Goal: Information Seeking & Learning: Learn about a topic

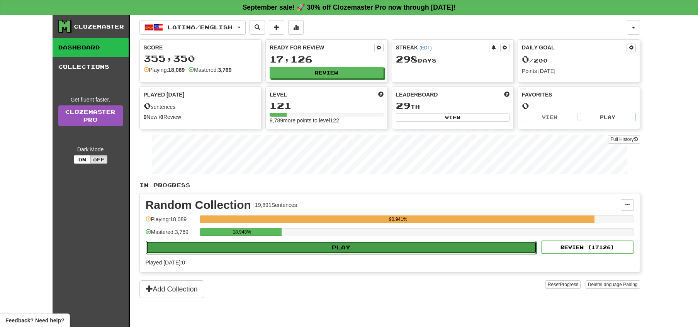
click at [347, 246] on button "Play" at bounding box center [341, 247] width 391 height 13
select select "**"
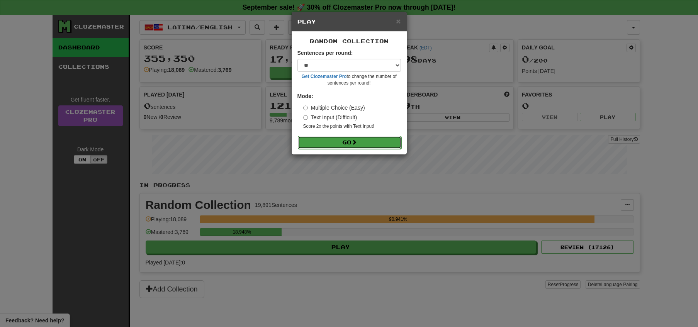
click at [355, 144] on span at bounding box center [354, 141] width 5 height 5
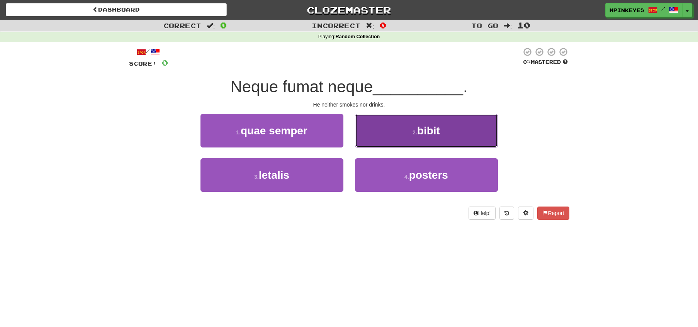
click at [388, 130] on button "2 . bibit" at bounding box center [426, 131] width 143 height 34
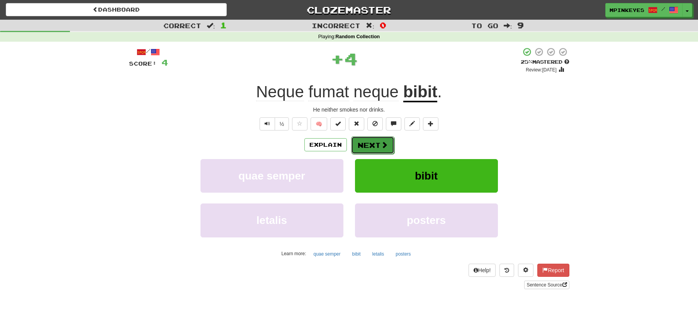
click at [360, 149] on button "Next" at bounding box center [372, 145] width 43 height 18
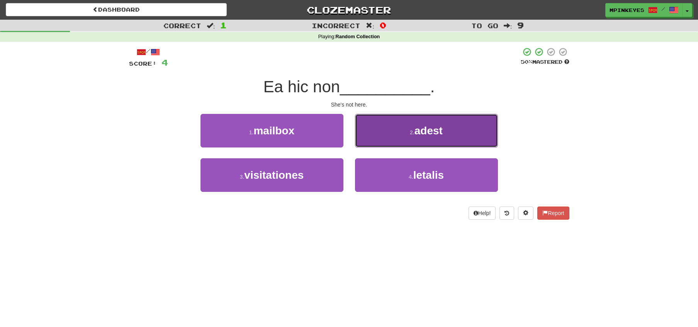
click at [380, 134] on button "2 . adest" at bounding box center [426, 131] width 143 height 34
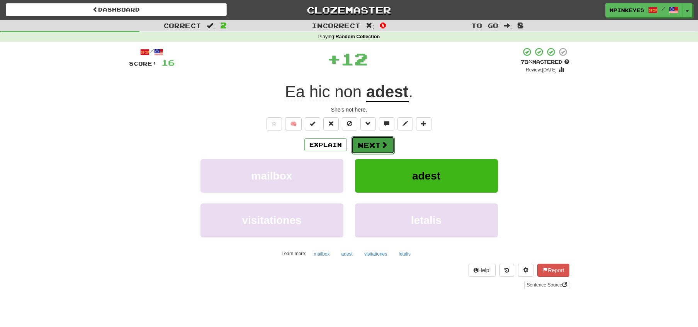
click at [361, 151] on button "Next" at bounding box center [372, 145] width 43 height 18
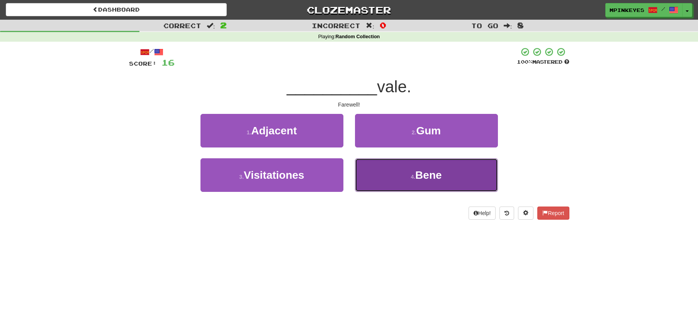
click at [366, 176] on button "4 . Bene" at bounding box center [426, 175] width 143 height 34
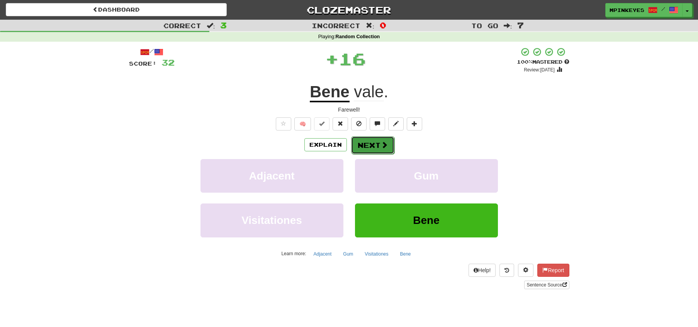
click at [363, 144] on button "Next" at bounding box center [372, 145] width 43 height 18
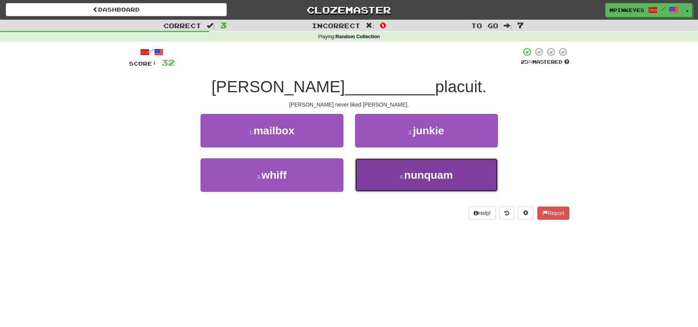
click at [383, 182] on button "4 . nunquam" at bounding box center [426, 175] width 143 height 34
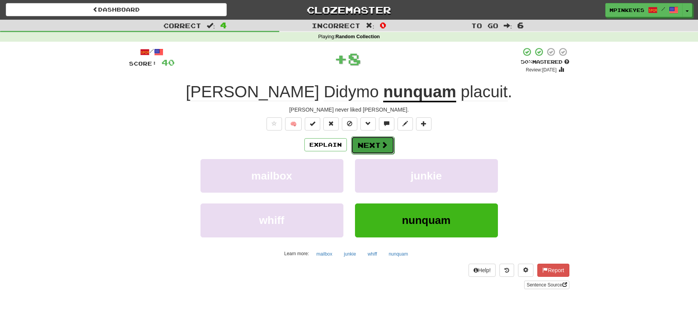
click at [362, 144] on button "Next" at bounding box center [372, 145] width 43 height 18
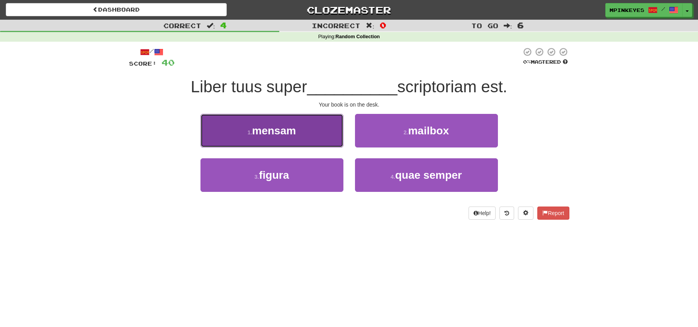
click at [313, 130] on button "1 . mensam" at bounding box center [271, 131] width 143 height 34
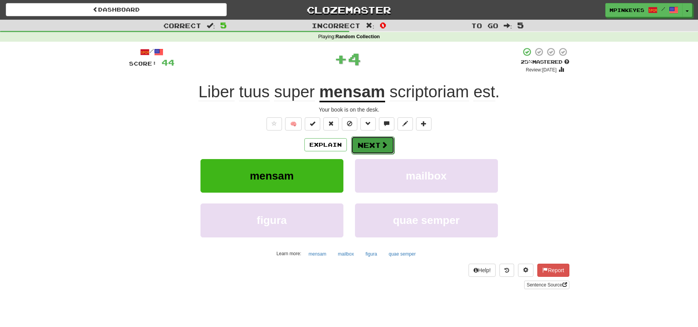
click at [360, 139] on button "Next" at bounding box center [372, 145] width 43 height 18
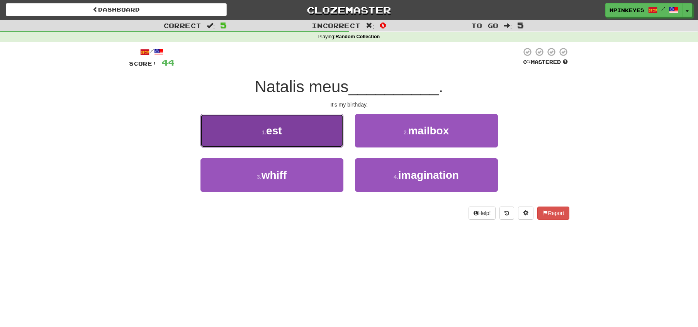
click at [331, 139] on button "1 . est" at bounding box center [271, 131] width 143 height 34
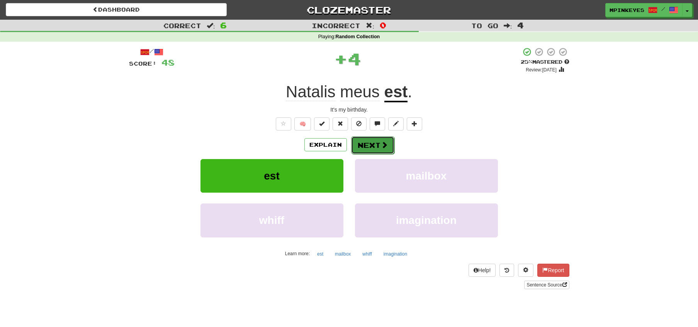
click at [368, 146] on button "Next" at bounding box center [372, 145] width 43 height 18
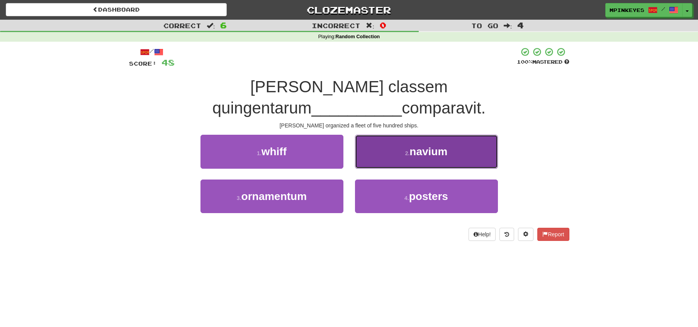
click at [404, 135] on button "2 . navium" at bounding box center [426, 152] width 143 height 34
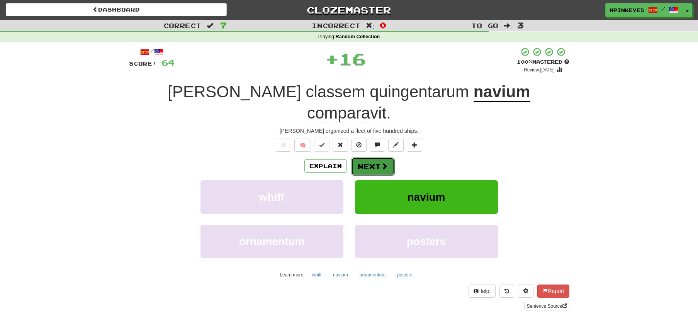
click at [374, 158] on button "Next" at bounding box center [372, 167] width 43 height 18
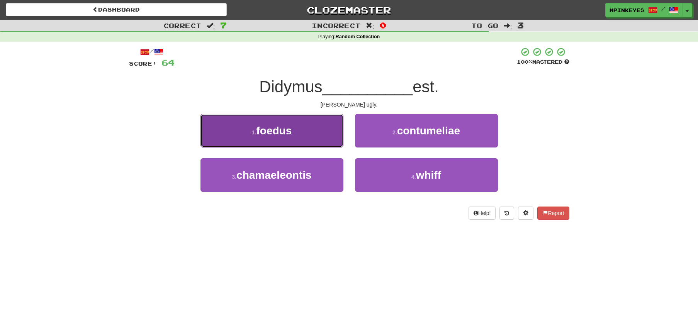
click at [327, 138] on button "1 . foedus" at bounding box center [271, 131] width 143 height 34
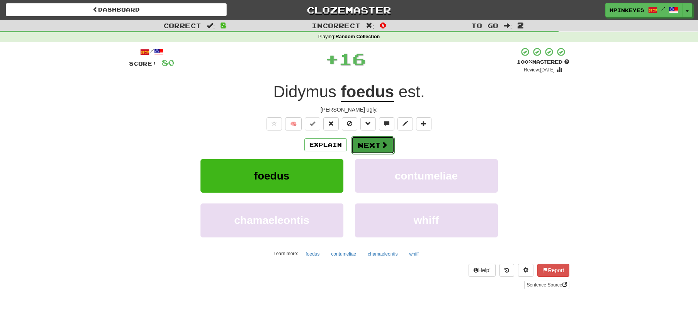
click at [374, 146] on button "Next" at bounding box center [372, 145] width 43 height 18
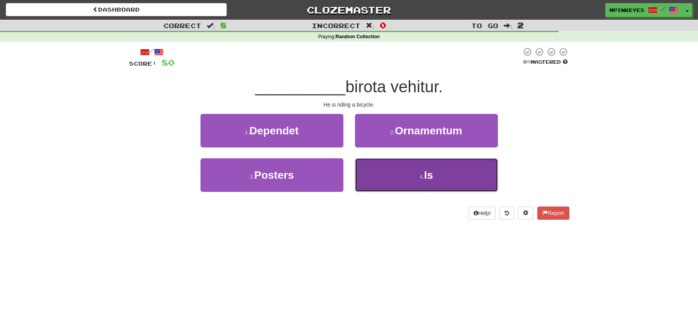
click at [384, 179] on button "4 . Is" at bounding box center [426, 175] width 143 height 34
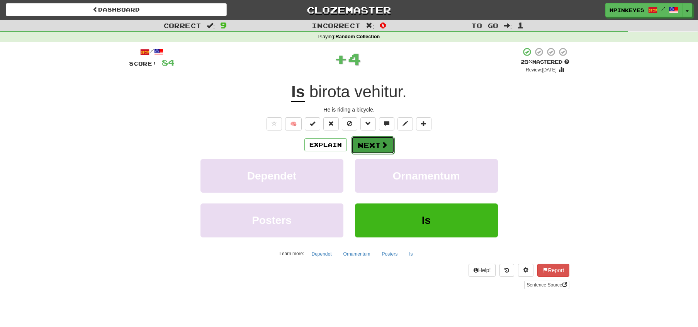
click at [362, 147] on button "Next" at bounding box center [372, 145] width 43 height 18
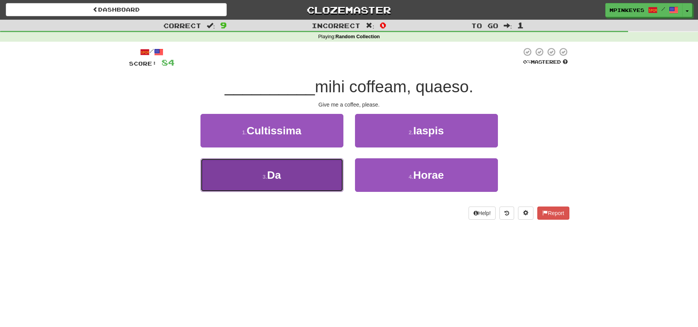
click at [323, 171] on button "3 . Da" at bounding box center [271, 175] width 143 height 34
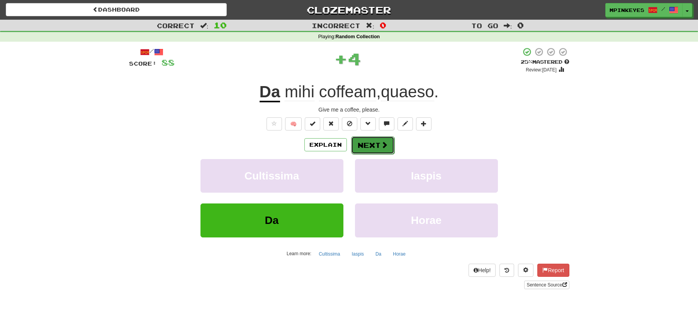
click at [370, 148] on button "Next" at bounding box center [372, 145] width 43 height 18
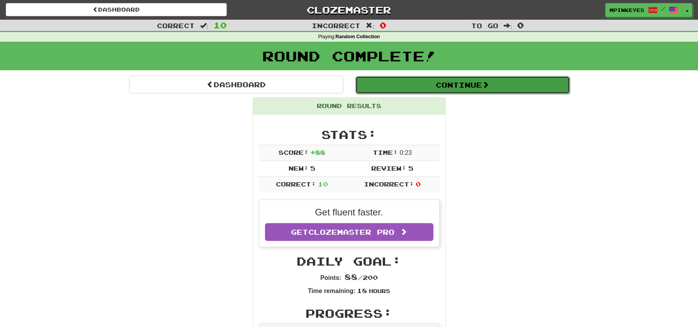
click at [391, 81] on button "Continue" at bounding box center [462, 85] width 214 height 18
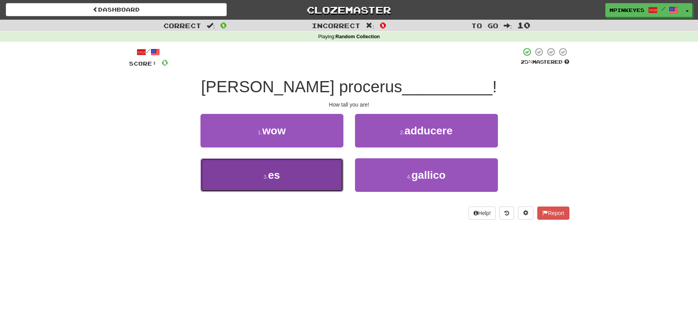
click at [324, 165] on button "3 . es" at bounding box center [271, 175] width 143 height 34
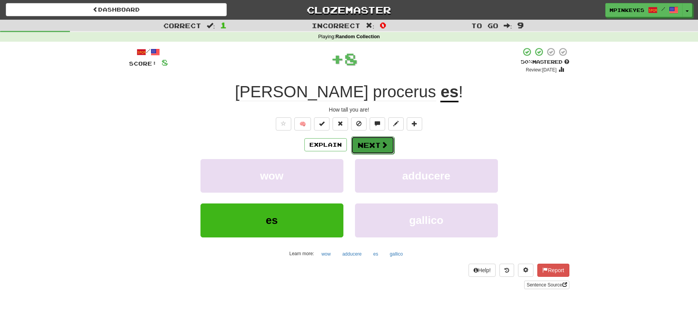
click at [365, 144] on button "Next" at bounding box center [372, 145] width 43 height 18
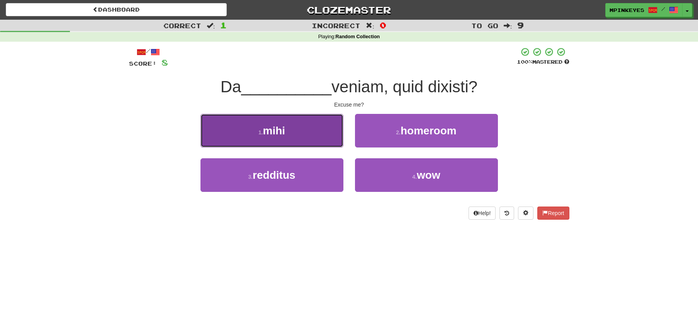
click at [323, 139] on button "1 . mihi" at bounding box center [271, 131] width 143 height 34
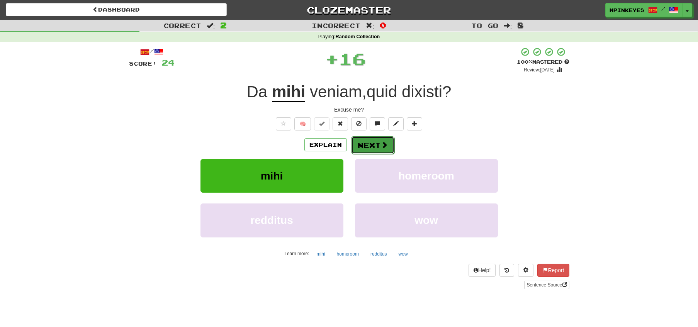
click at [371, 147] on button "Next" at bounding box center [372, 145] width 43 height 18
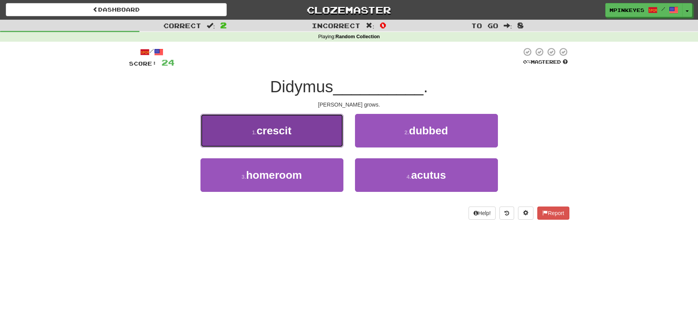
click at [326, 132] on button "1 . crescit" at bounding box center [271, 131] width 143 height 34
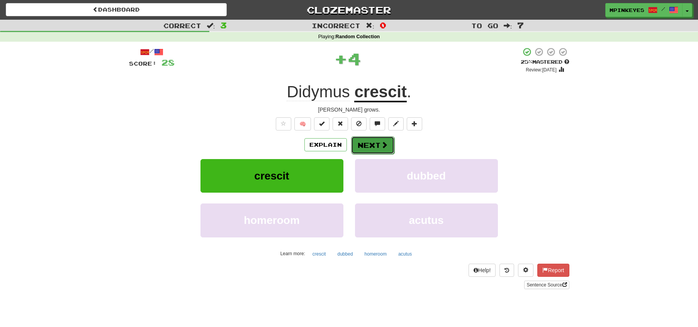
click at [361, 142] on button "Next" at bounding box center [372, 145] width 43 height 18
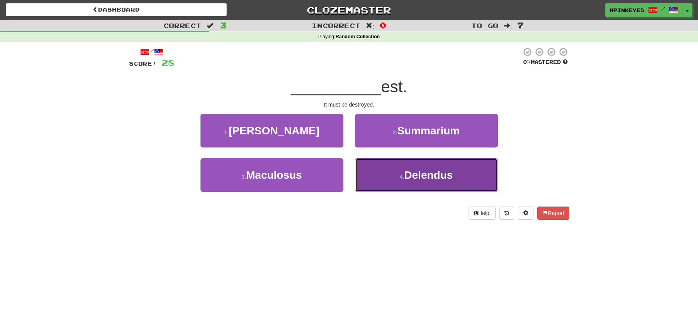
click at [365, 178] on button "4 . Delendus" at bounding box center [426, 175] width 143 height 34
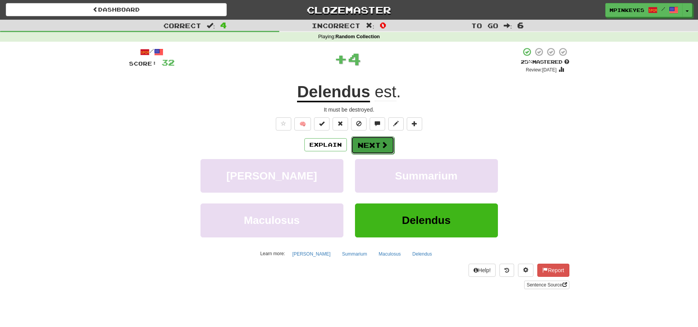
click at [359, 146] on button "Next" at bounding box center [372, 145] width 43 height 18
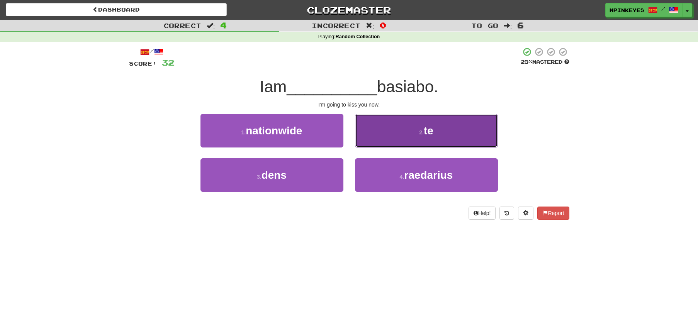
click at [372, 138] on button "2 . te" at bounding box center [426, 131] width 143 height 34
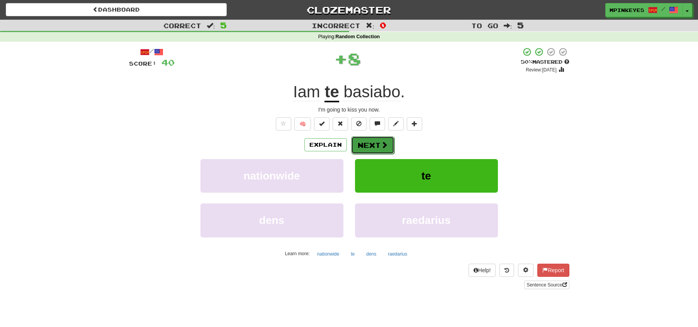
click at [363, 144] on button "Next" at bounding box center [372, 145] width 43 height 18
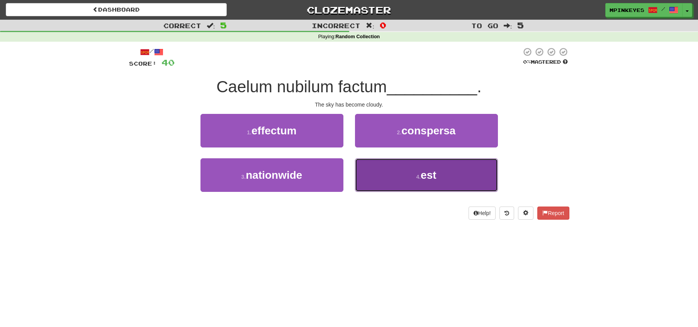
click at [369, 176] on button "4 . est" at bounding box center [426, 175] width 143 height 34
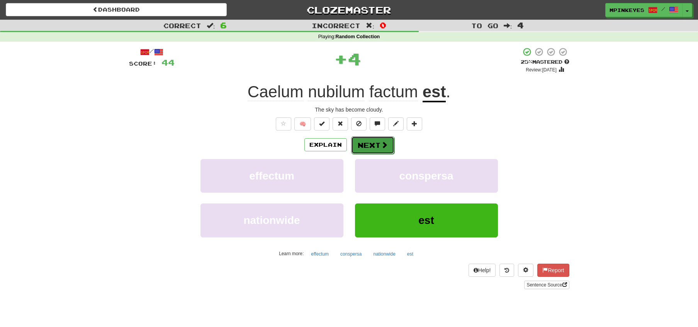
click at [360, 146] on button "Next" at bounding box center [372, 145] width 43 height 18
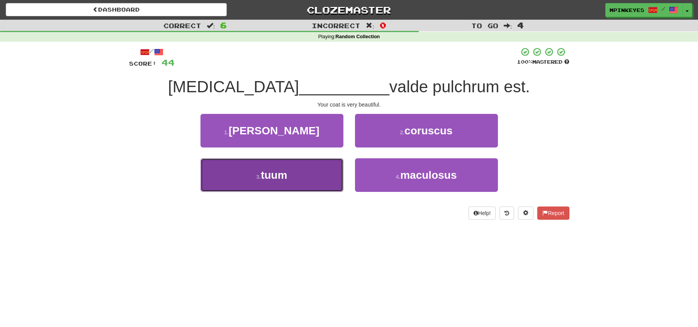
click at [337, 169] on button "3 . tuum" at bounding box center [271, 175] width 143 height 34
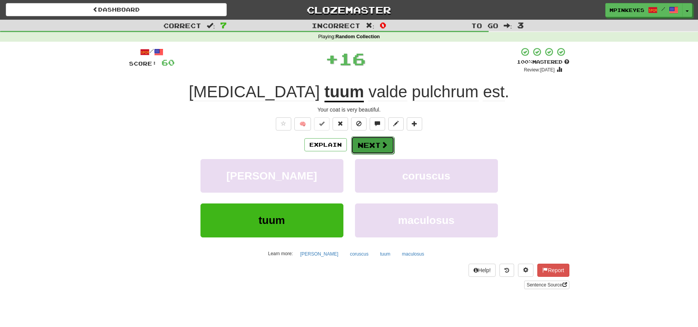
click at [377, 143] on button "Next" at bounding box center [372, 145] width 43 height 18
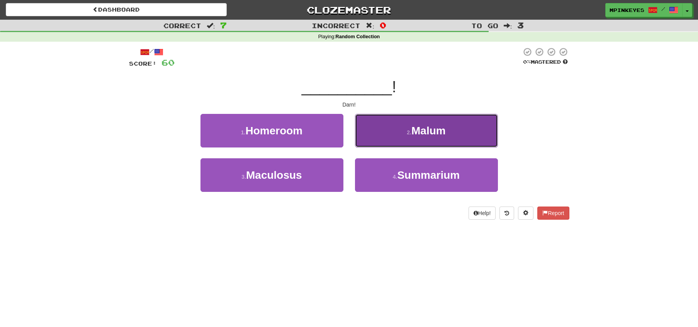
click at [388, 123] on button "2 . Malum" at bounding box center [426, 131] width 143 height 34
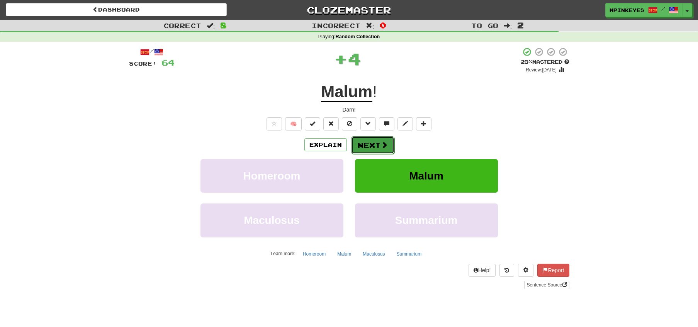
click at [366, 142] on button "Next" at bounding box center [372, 145] width 43 height 18
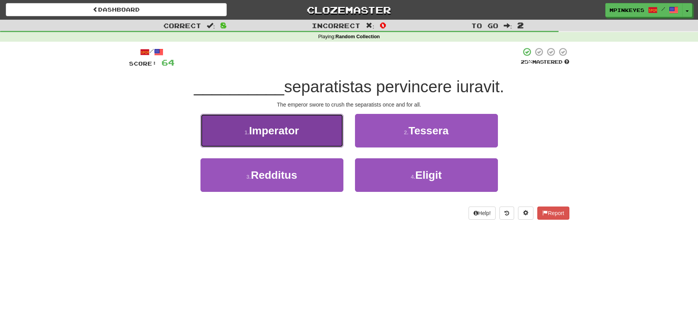
click at [294, 133] on span "Imperator" at bounding box center [274, 131] width 50 height 12
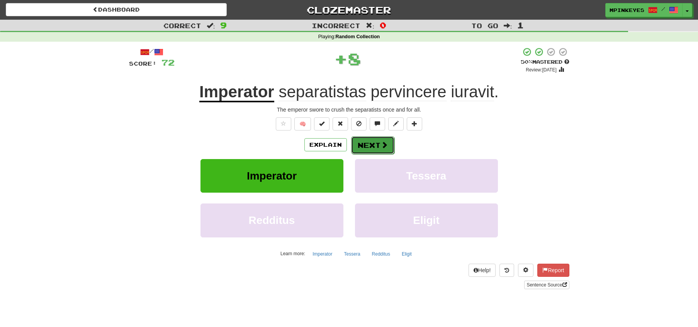
click at [357, 146] on button "Next" at bounding box center [372, 145] width 43 height 18
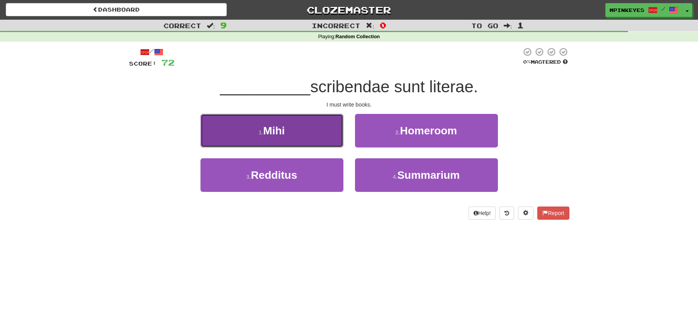
click at [325, 136] on button "1 . Mihi" at bounding box center [271, 131] width 143 height 34
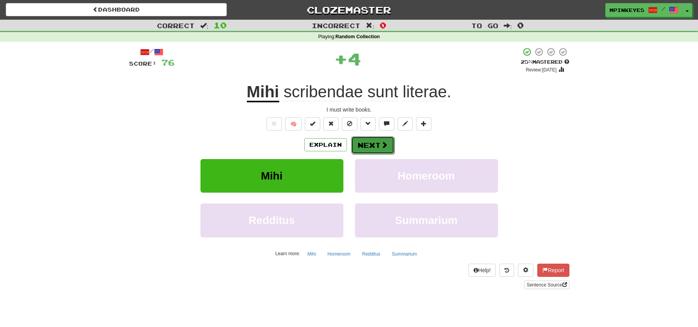
click at [373, 149] on button "Next" at bounding box center [372, 145] width 43 height 18
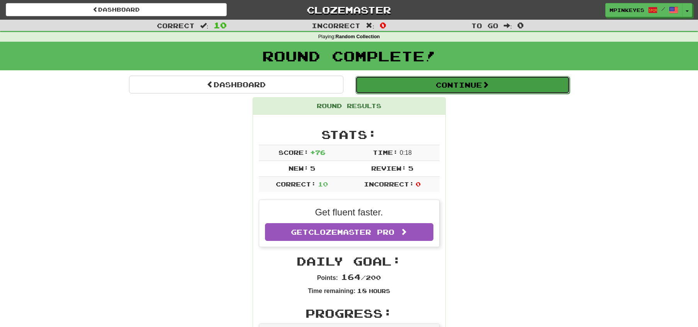
click at [416, 80] on button "Continue" at bounding box center [462, 85] width 214 height 18
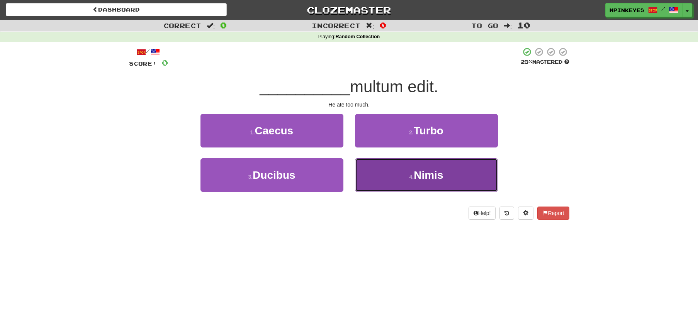
click at [376, 170] on button "4 . Nimis" at bounding box center [426, 175] width 143 height 34
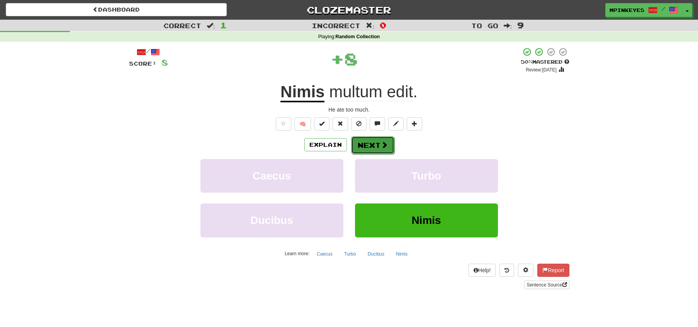
click at [365, 147] on button "Next" at bounding box center [372, 145] width 43 height 18
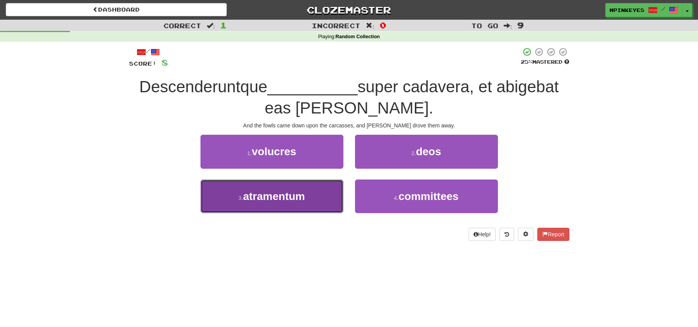
click at [318, 206] on button "3 . atramentum" at bounding box center [271, 197] width 143 height 34
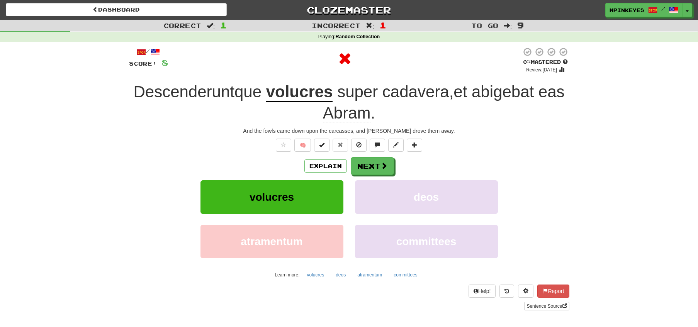
click at [362, 176] on div "Explain Next volucres deos atramentum committees Learn more: volucres deos atra…" at bounding box center [349, 219] width 440 height 124
click at [365, 169] on button "Next" at bounding box center [372, 167] width 43 height 18
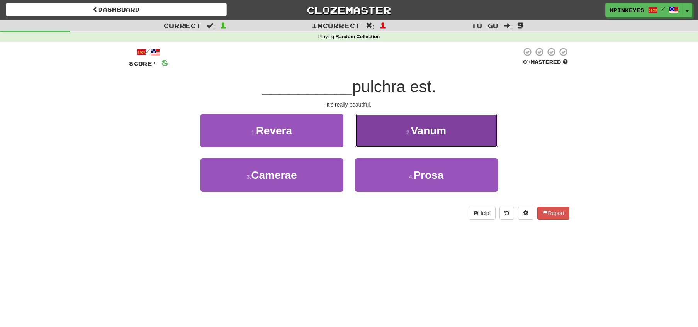
click at [385, 135] on button "2 . Vanum" at bounding box center [426, 131] width 143 height 34
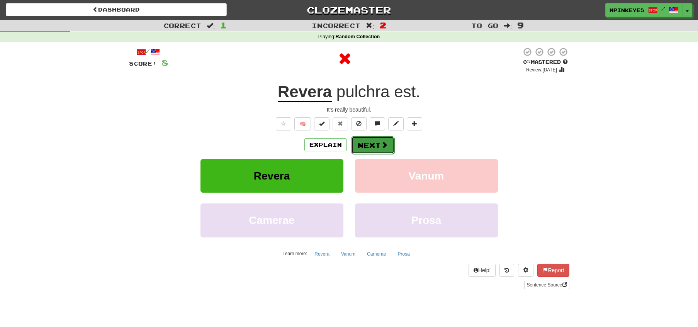
click at [360, 143] on button "Next" at bounding box center [372, 145] width 43 height 18
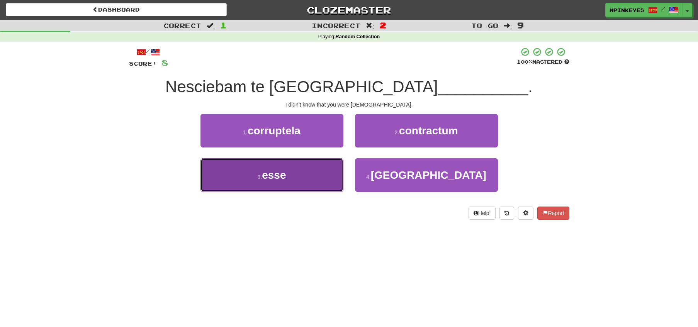
click at [328, 175] on button "3 . esse" at bounding box center [271, 175] width 143 height 34
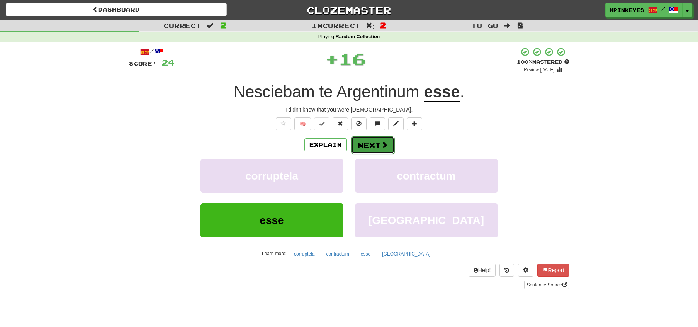
click at [379, 145] on button "Next" at bounding box center [372, 145] width 43 height 18
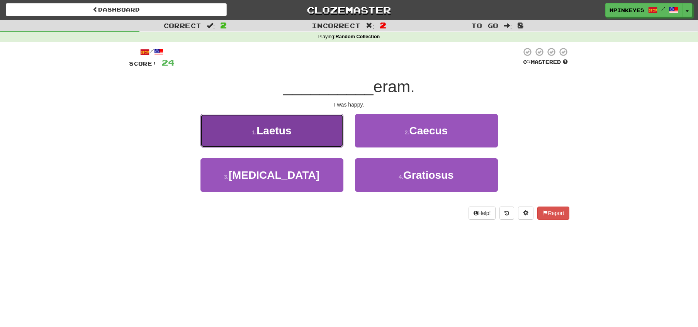
click at [323, 135] on button "1 . Laetus" at bounding box center [271, 131] width 143 height 34
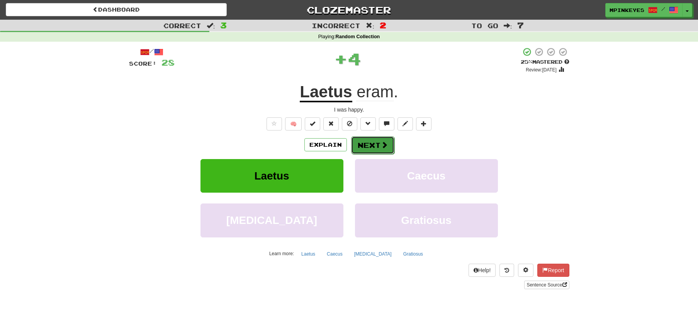
click at [365, 144] on button "Next" at bounding box center [372, 145] width 43 height 18
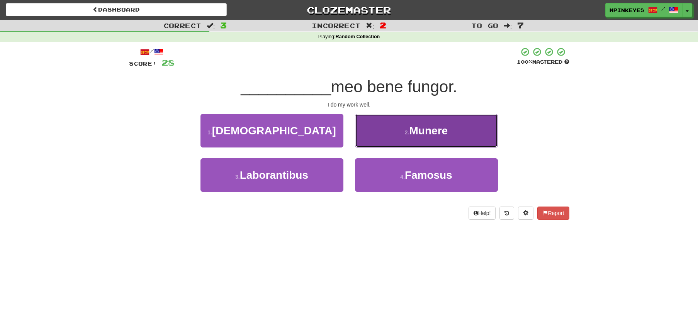
click at [382, 136] on button "2 . Munere" at bounding box center [426, 131] width 143 height 34
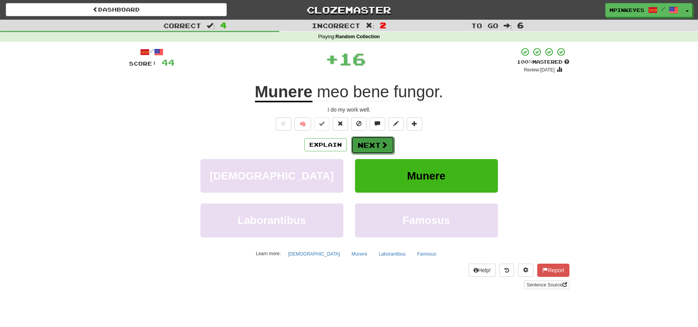
click at [365, 147] on button "Next" at bounding box center [372, 145] width 43 height 18
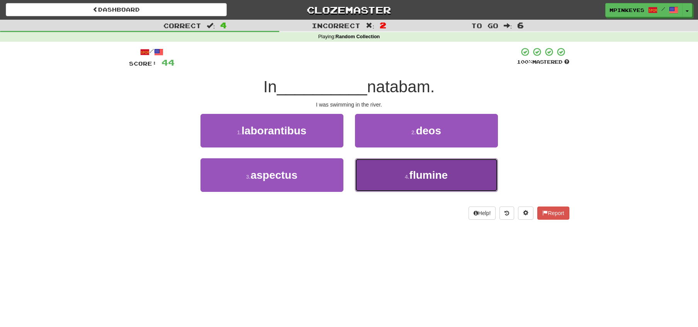
click at [369, 164] on button "4 . flumine" at bounding box center [426, 175] width 143 height 34
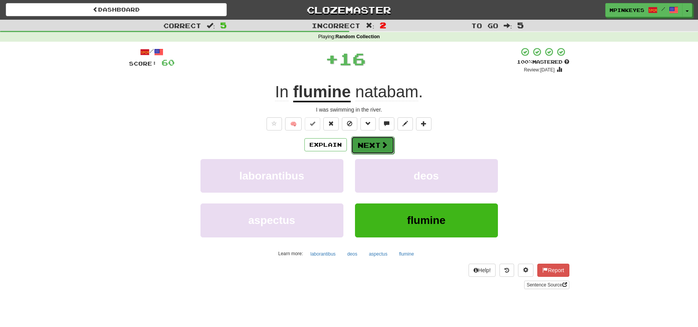
click at [360, 138] on button "Next" at bounding box center [372, 145] width 43 height 18
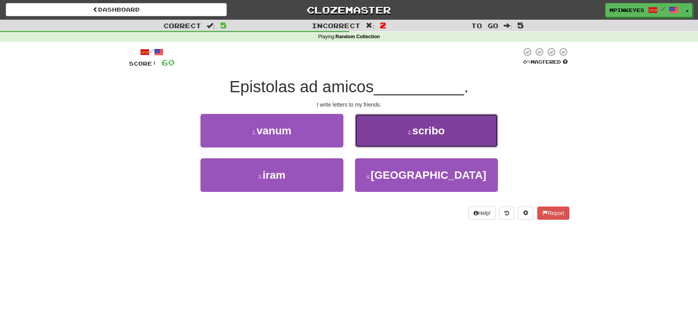
click at [382, 127] on button "2 . scribo" at bounding box center [426, 131] width 143 height 34
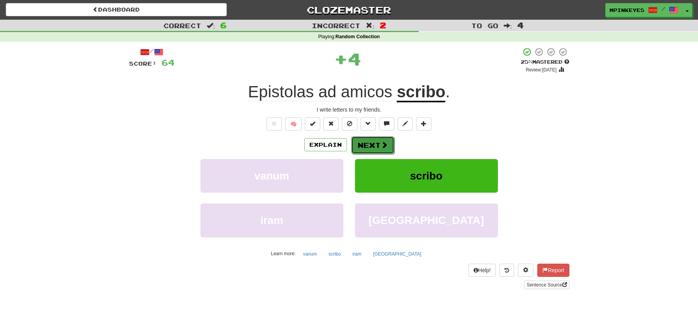
click at [369, 143] on button "Next" at bounding box center [372, 145] width 43 height 18
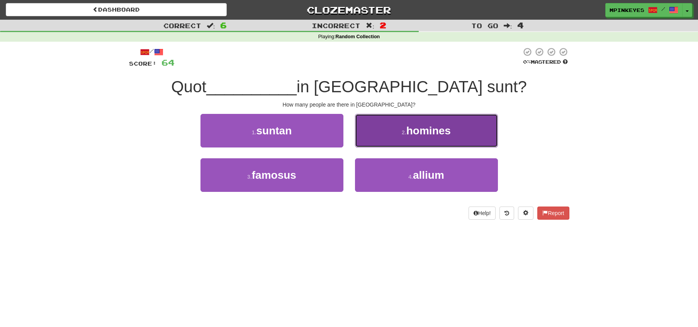
click at [367, 142] on button "2 . homines" at bounding box center [426, 131] width 143 height 34
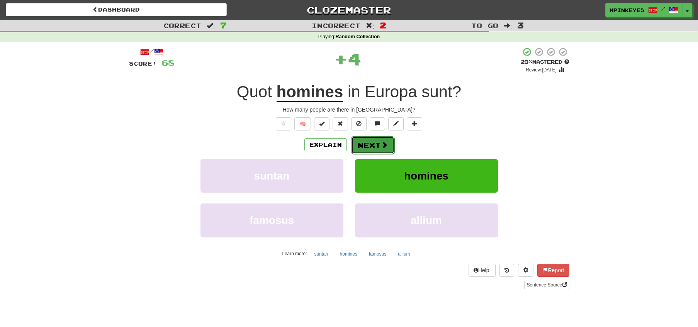
click at [364, 143] on button "Next" at bounding box center [372, 145] width 43 height 18
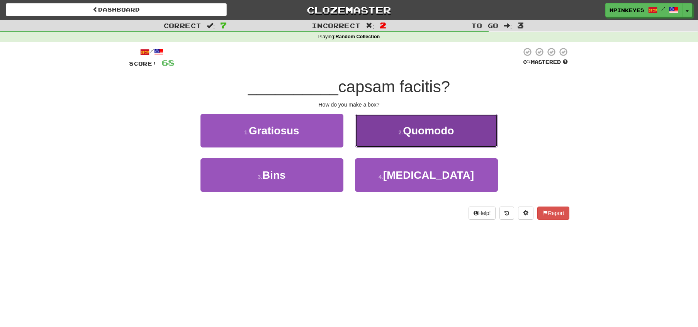
click at [369, 138] on button "2 . Quomodo" at bounding box center [426, 131] width 143 height 34
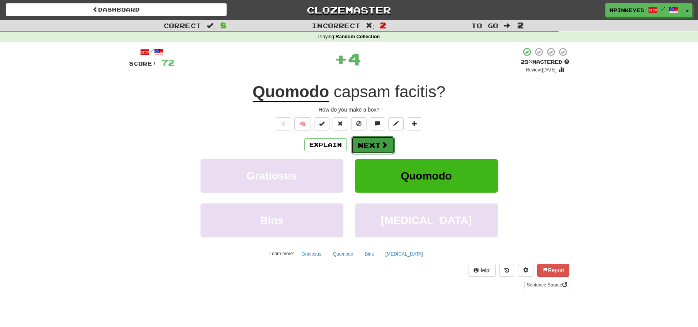
click at [357, 142] on button "Next" at bounding box center [372, 145] width 43 height 18
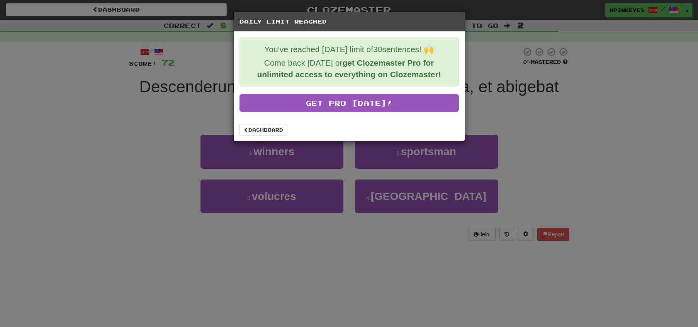
click at [273, 136] on div "Dashboard" at bounding box center [349, 130] width 231 height 24
click at [272, 129] on link "Dashboard" at bounding box center [263, 130] width 48 height 12
